Goal: Register for event/course

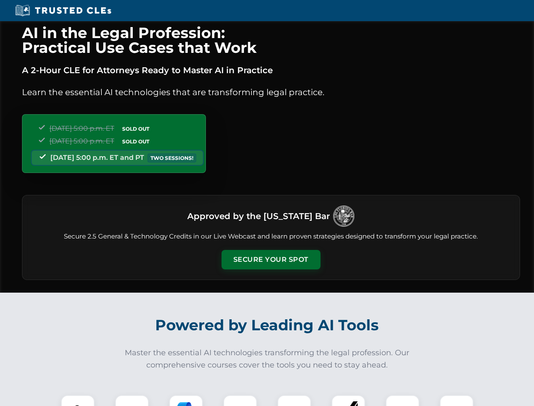
click at [271, 260] on button "Secure Your Spot" at bounding box center [271, 259] width 99 height 19
click at [78, 401] on img at bounding box center [78, 412] width 25 height 25
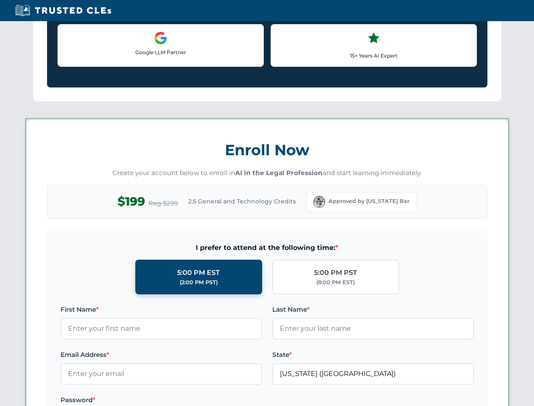
click at [186, 401] on label "Password *" at bounding box center [161, 400] width 202 height 10
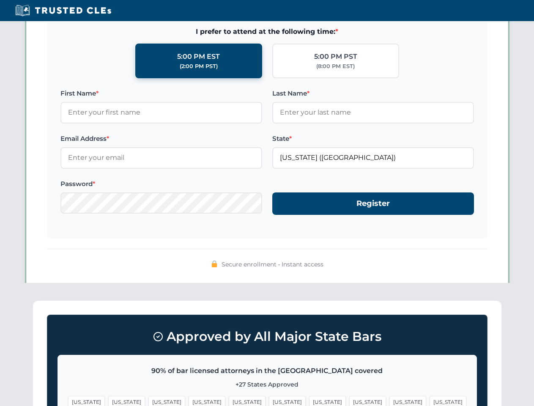
click at [390, 401] on span "[US_STATE]" at bounding box center [408, 402] width 37 height 12
